Goal: Task Accomplishment & Management: Manage account settings

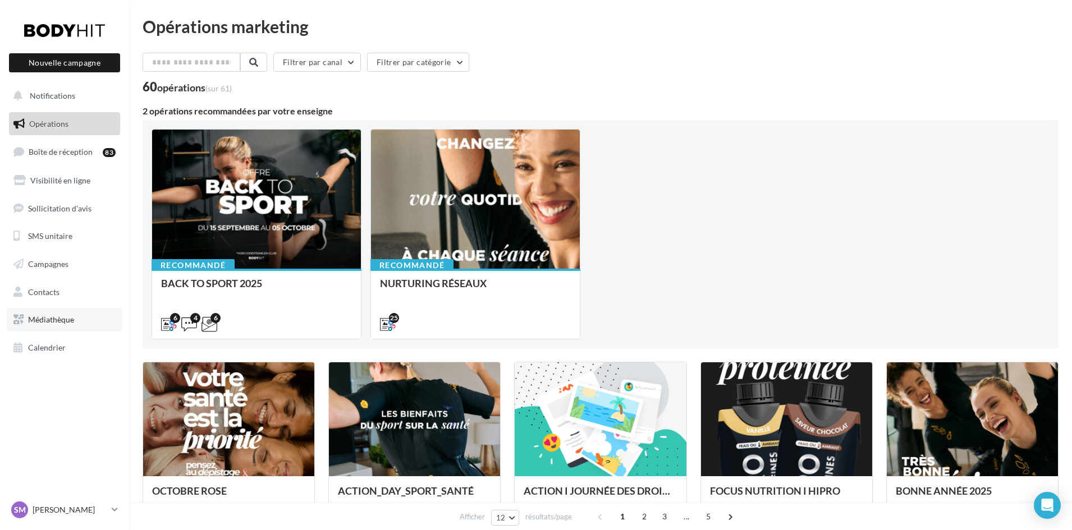
click at [51, 316] on span "Médiathèque" at bounding box center [51, 320] width 46 height 10
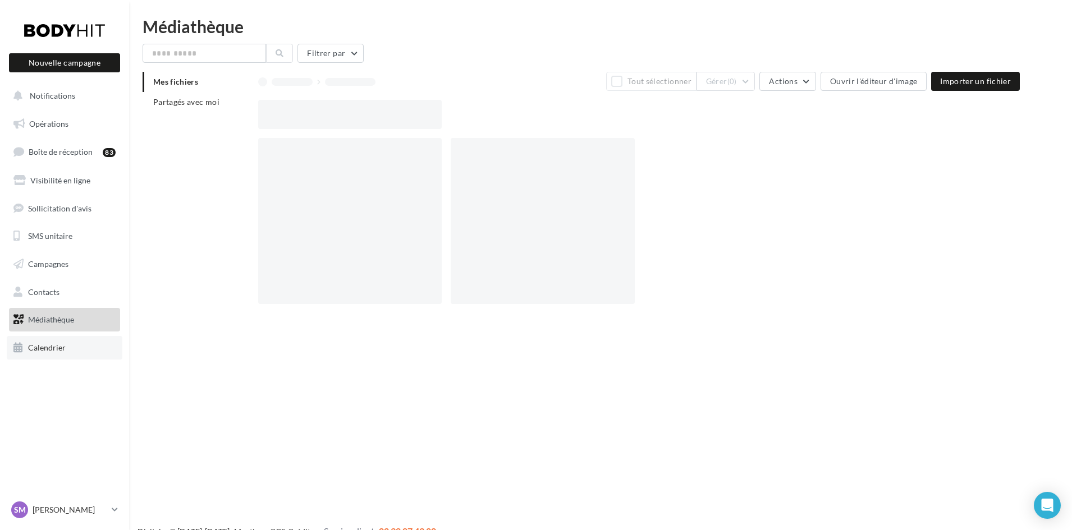
click at [48, 349] on span "Calendrier" at bounding box center [47, 348] width 38 height 10
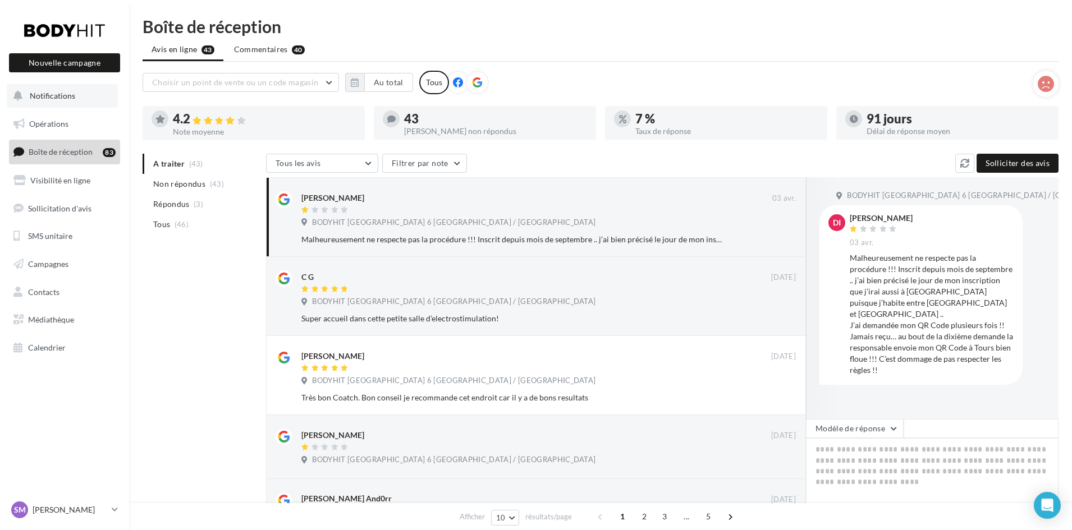
click at [57, 99] on span "Notifications" at bounding box center [52, 96] width 45 height 10
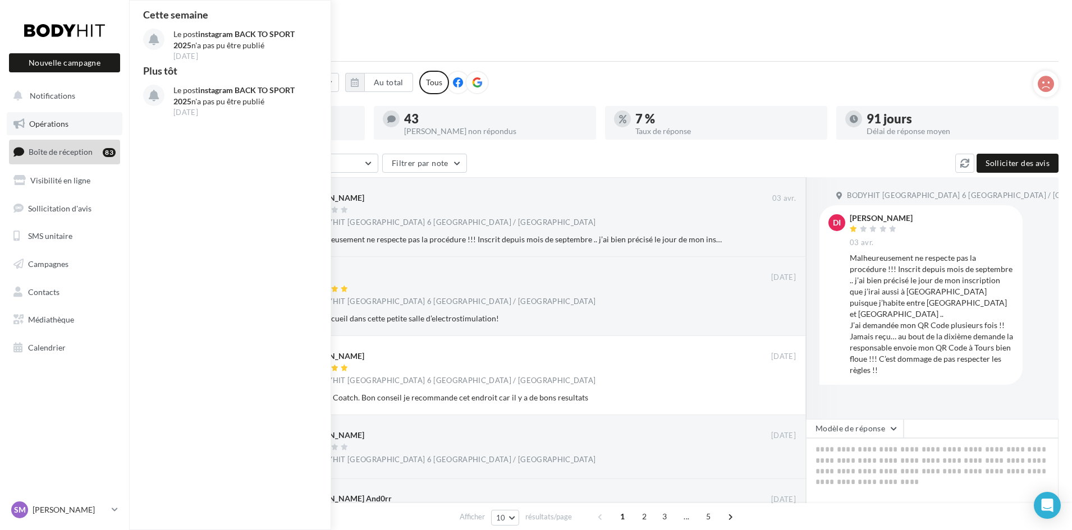
click at [47, 121] on span "Opérations" at bounding box center [48, 124] width 39 height 10
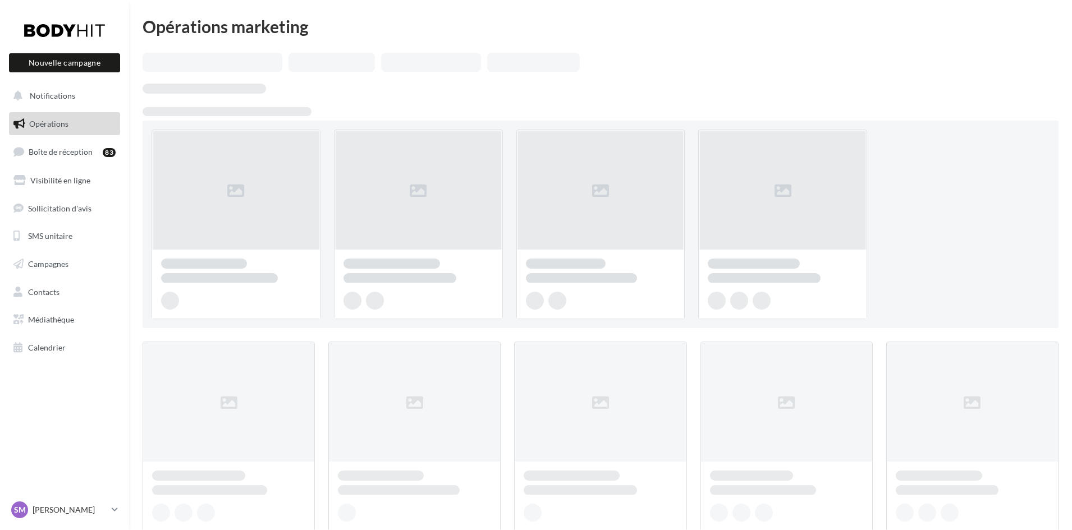
click at [47, 146] on link "Boîte de réception 83" at bounding box center [65, 152] width 116 height 24
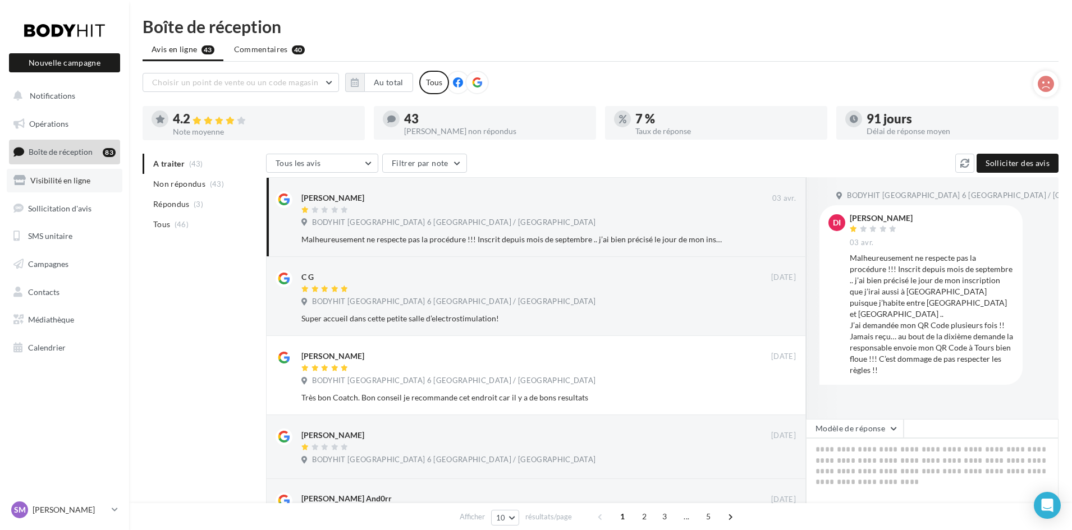
click at [49, 179] on span "Visibilité en ligne" at bounding box center [60, 181] width 60 height 10
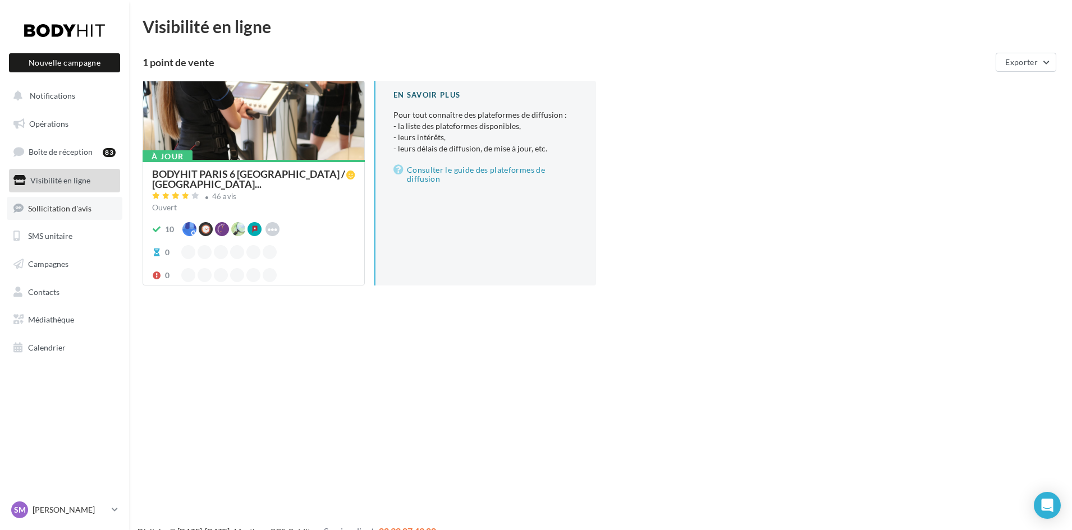
click at [51, 205] on span "Sollicitation d'avis" at bounding box center [59, 208] width 63 height 10
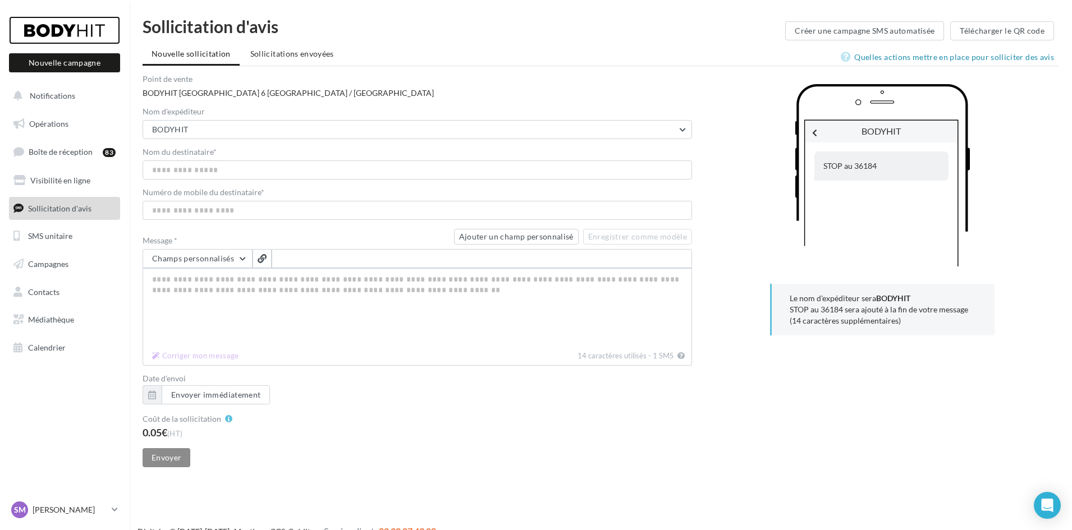
click at [73, 35] on div at bounding box center [65, 30] width 90 height 28
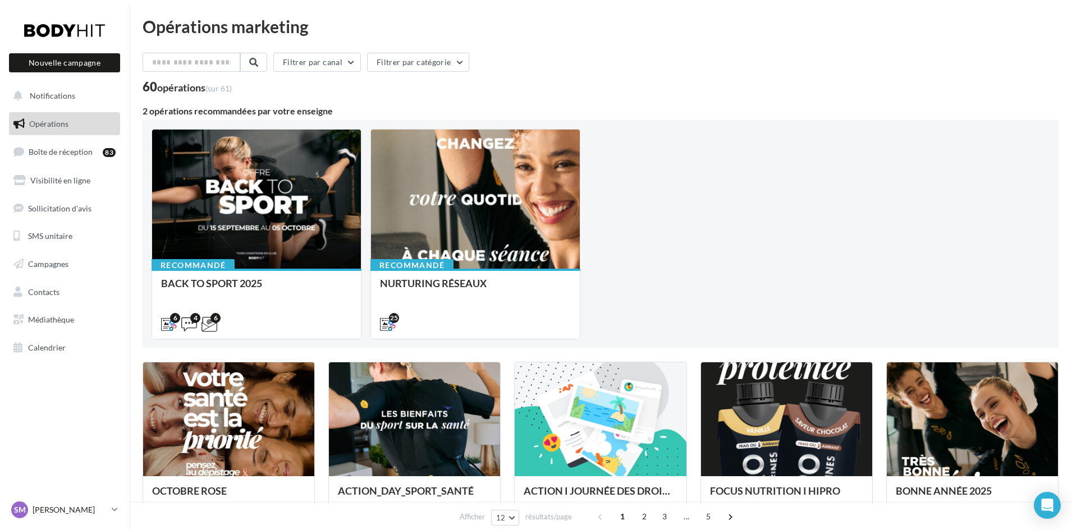
click at [114, 509] on icon at bounding box center [115, 510] width 6 height 10
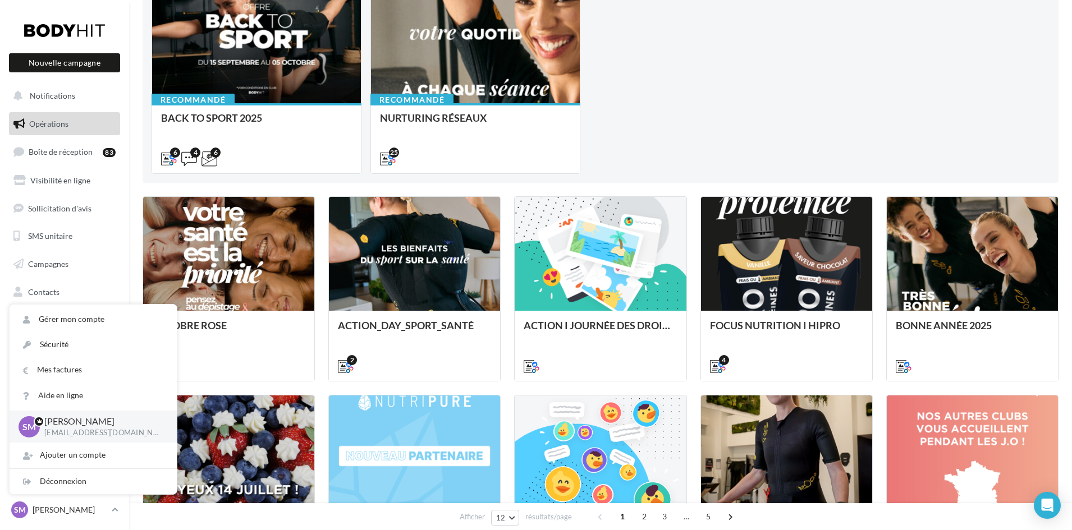
scroll to position [168, 0]
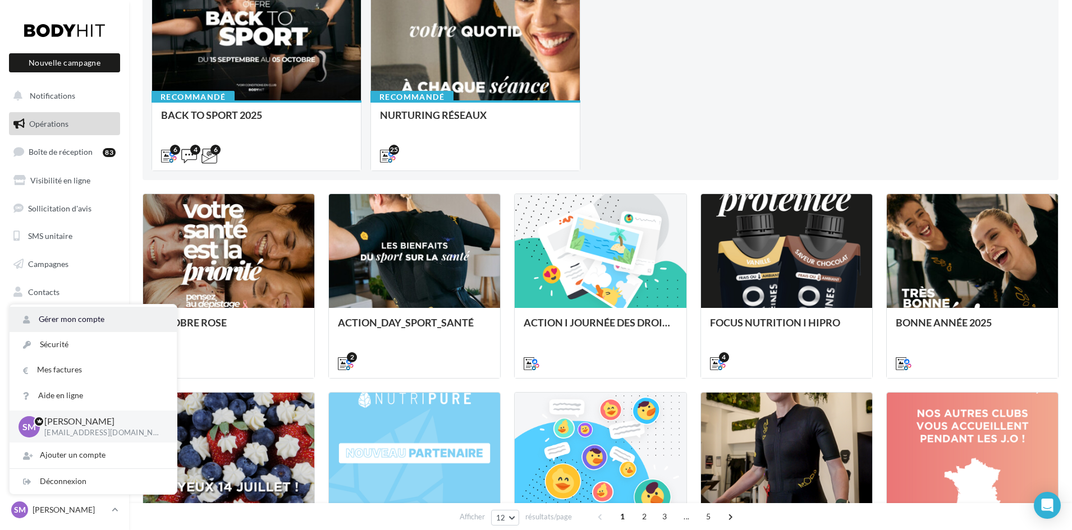
click at [71, 323] on link "Gérer mon compte" at bounding box center [93, 319] width 167 height 25
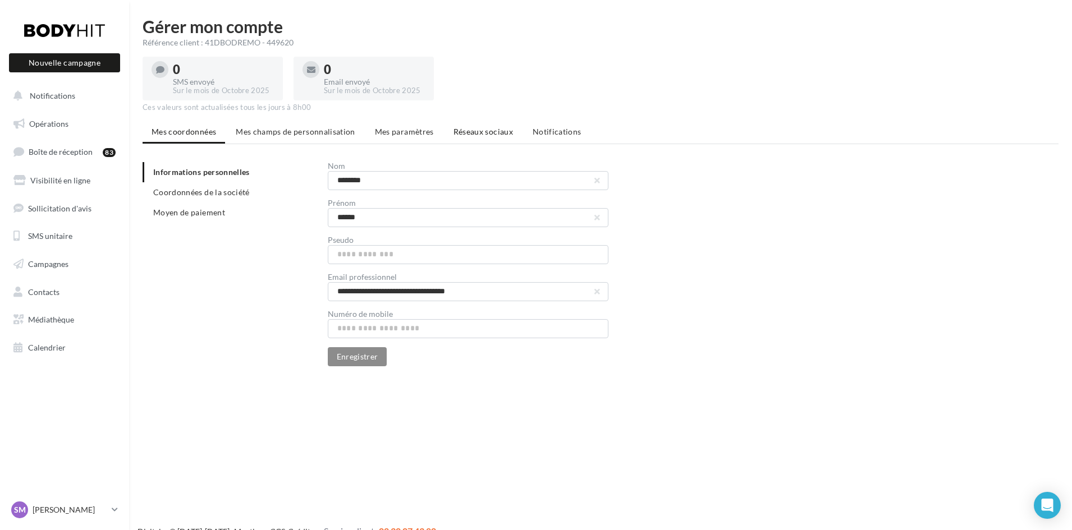
click at [483, 130] on span "Réseaux sociaux" at bounding box center [482, 132] width 59 height 10
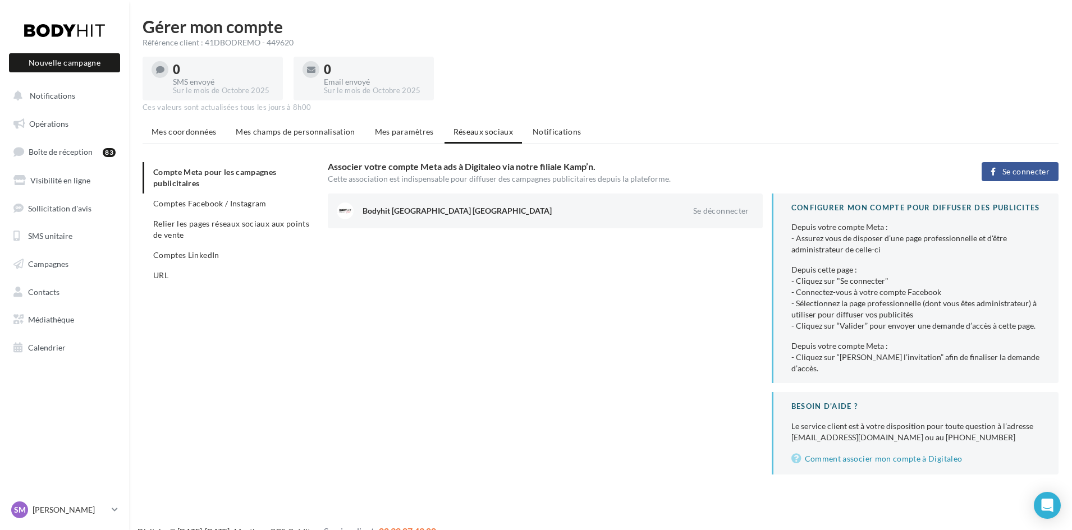
click at [1017, 167] on span "Se connecter" at bounding box center [1025, 171] width 47 height 9
click at [384, 129] on span "Mes paramètres" at bounding box center [404, 132] width 59 height 10
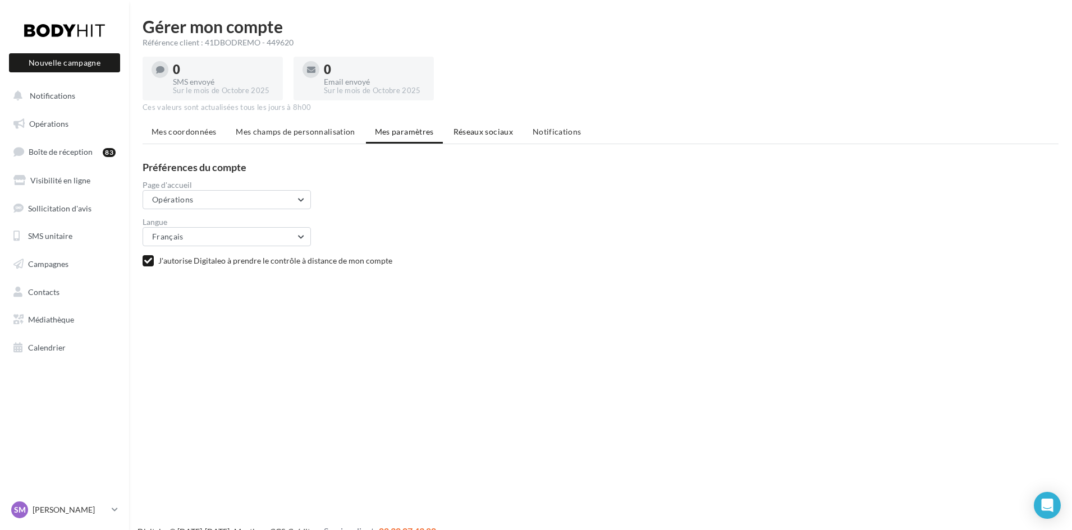
click at [474, 129] on span "Réseaux sociaux" at bounding box center [482, 132] width 59 height 10
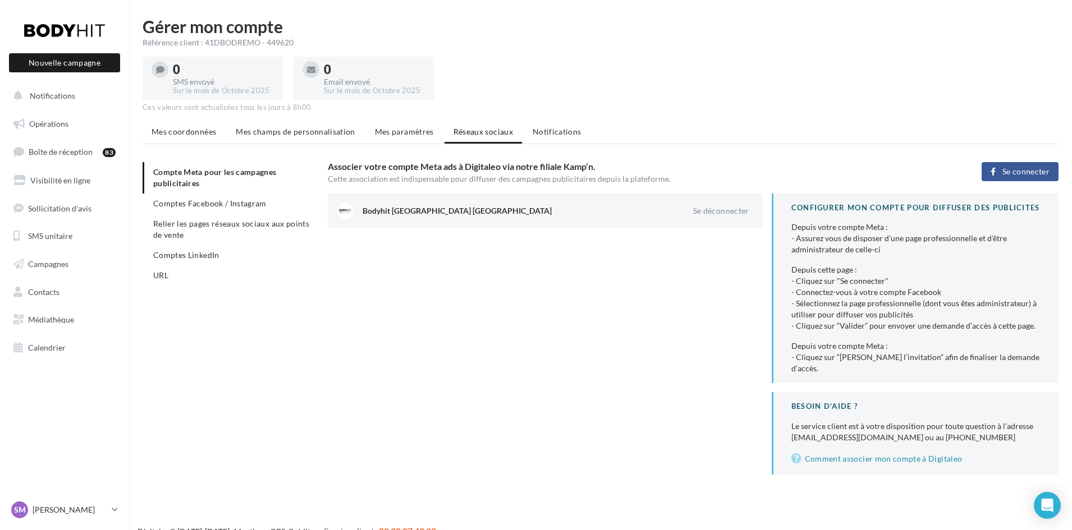
click at [544, 130] on span "Notifications" at bounding box center [557, 132] width 49 height 10
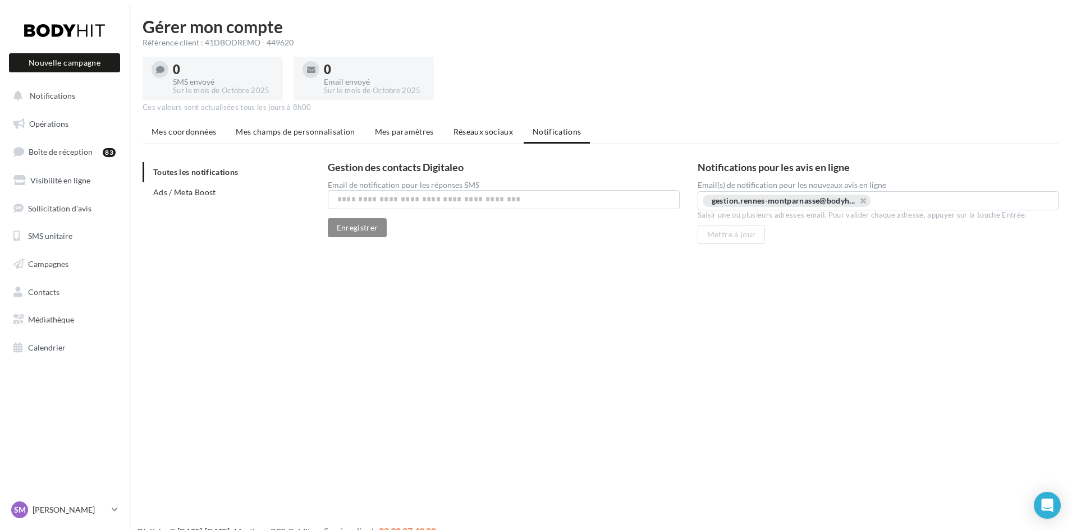
click at [479, 134] on span "Réseaux sociaux" at bounding box center [482, 132] width 59 height 10
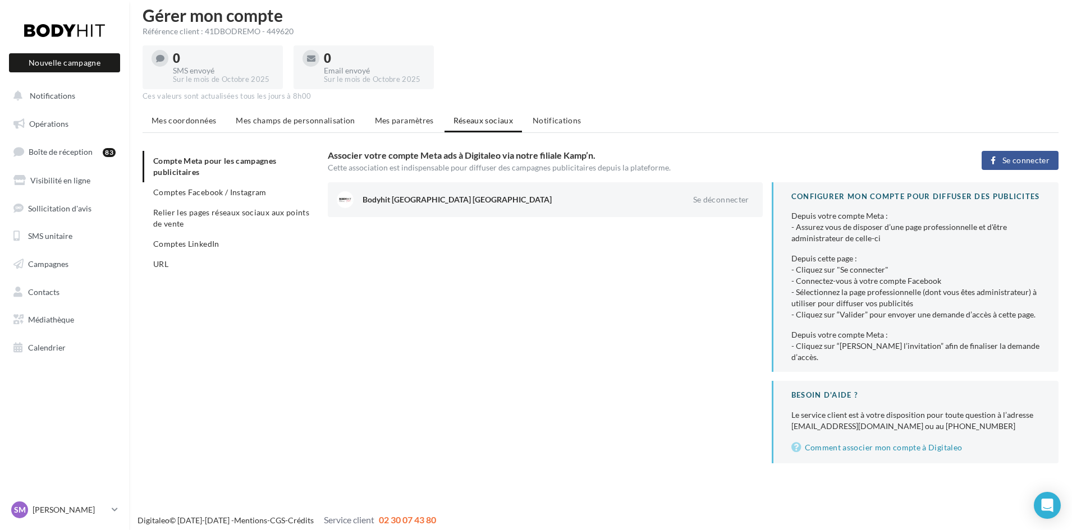
scroll to position [18, 0]
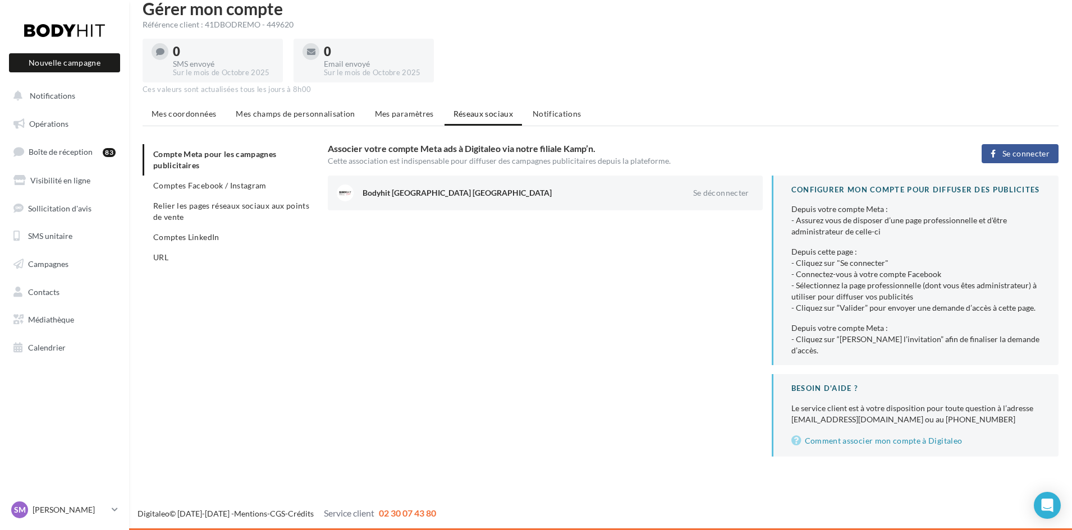
click at [1009, 155] on span "Se connecter" at bounding box center [1025, 153] width 47 height 9
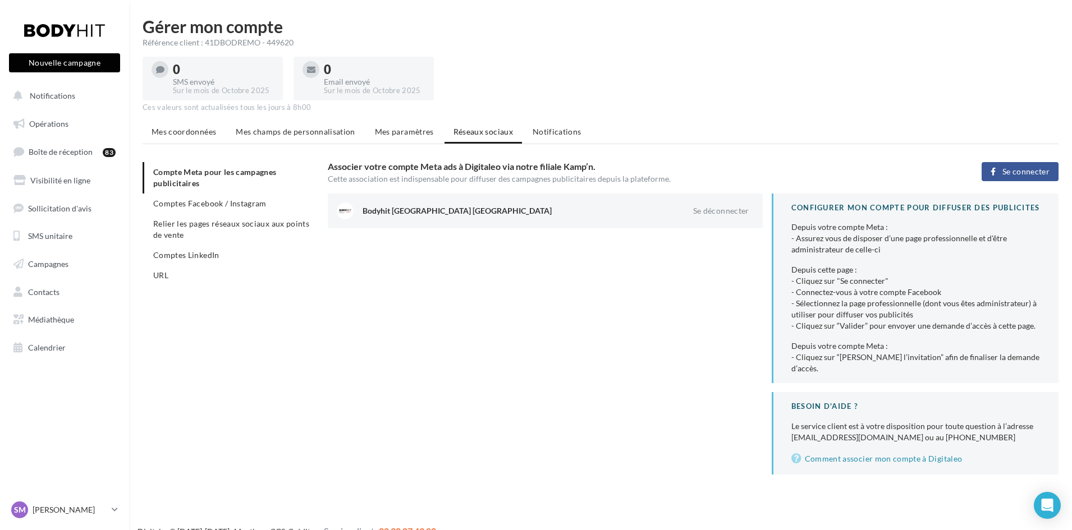
click at [54, 61] on button "Nouvelle campagne" at bounding box center [64, 62] width 111 height 19
click at [842, 79] on div at bounding box center [536, 248] width 1072 height 530
